Goal: Navigation & Orientation: Find specific page/section

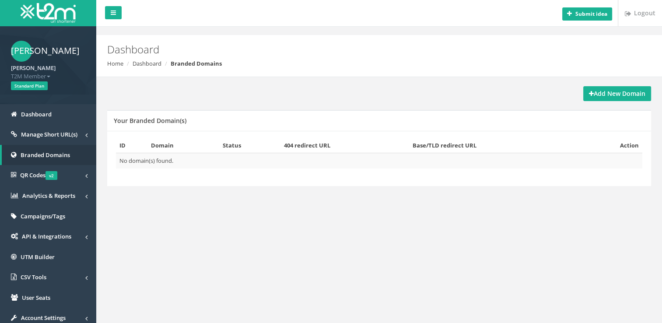
click at [72, 139] on link "Manage Short URL(s)" at bounding box center [48, 134] width 96 height 21
click at [55, 157] on span "Branded Domains" at bounding box center [45, 155] width 49 height 8
click at [70, 138] on link "Manage Short URL(s)" at bounding box center [48, 134] width 96 height 21
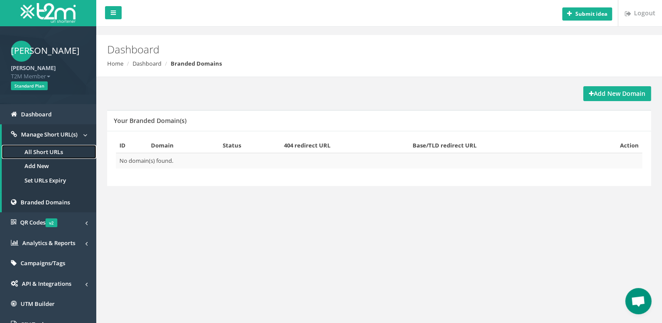
click at [51, 154] on link "All Short URLs" at bounding box center [49, 152] width 94 height 14
